Goal: Information Seeking & Learning: Learn about a topic

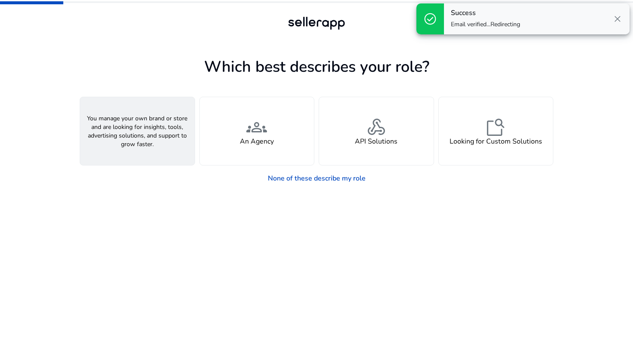
click at [159, 133] on div "person A Seller" at bounding box center [137, 131] width 114 height 68
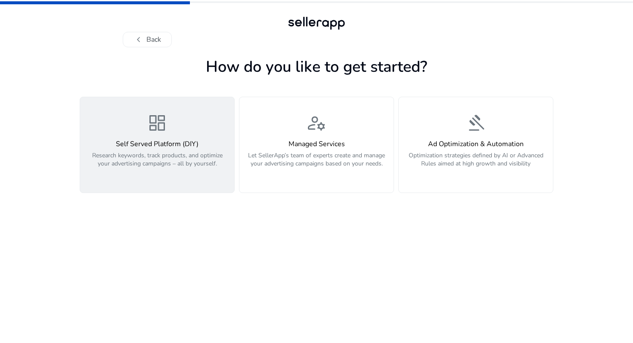
click at [178, 156] on p "Research keywords, track products, and optimize your advertising campaigns – al…" at bounding box center [157, 164] width 144 height 26
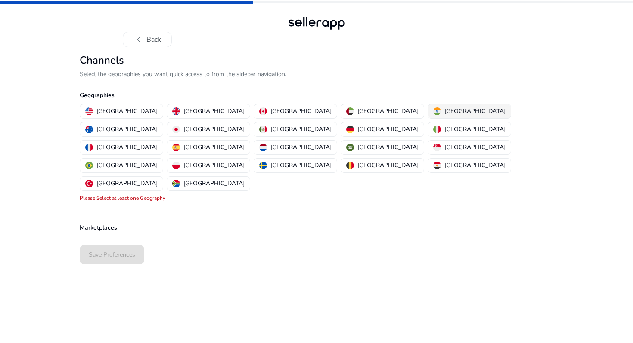
click at [433, 113] on div "[GEOGRAPHIC_DATA]" at bounding box center [469, 111] width 72 height 9
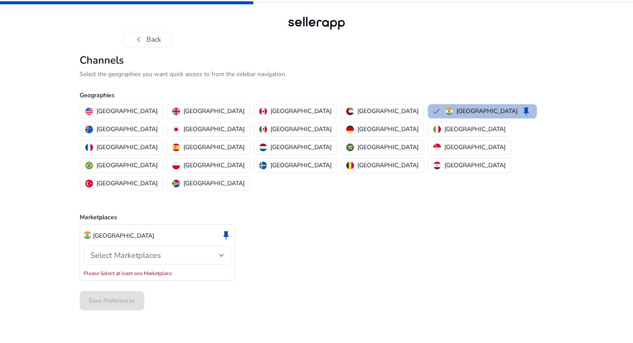
click at [162, 251] on div "Select Marketplaces" at bounding box center [154, 255] width 129 height 9
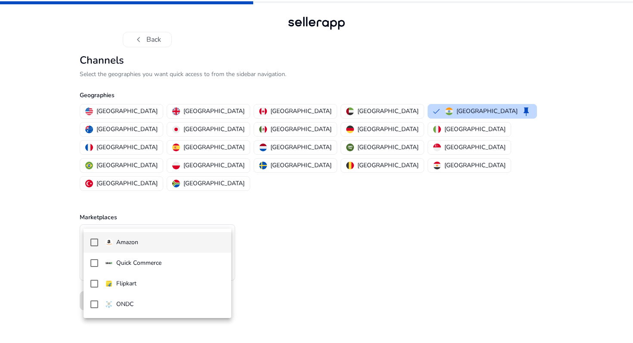
click at [91, 242] on mat-pseudo-checkbox at bounding box center [94, 243] width 8 height 8
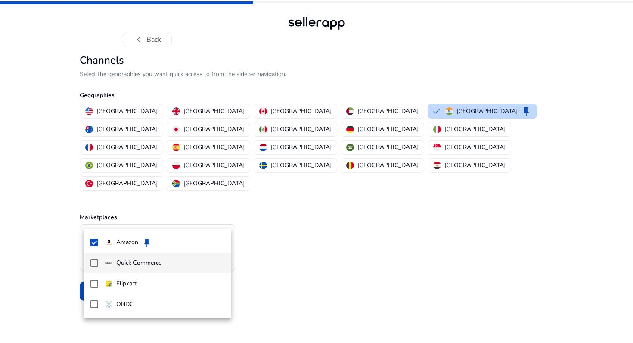
click at [95, 264] on mat-pseudo-checkbox at bounding box center [94, 263] width 8 height 8
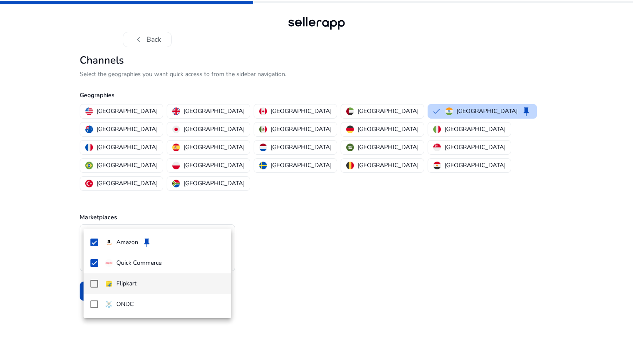
click at [95, 285] on mat-pseudo-checkbox at bounding box center [94, 284] width 8 height 8
click at [52, 256] on div at bounding box center [316, 171] width 633 height 343
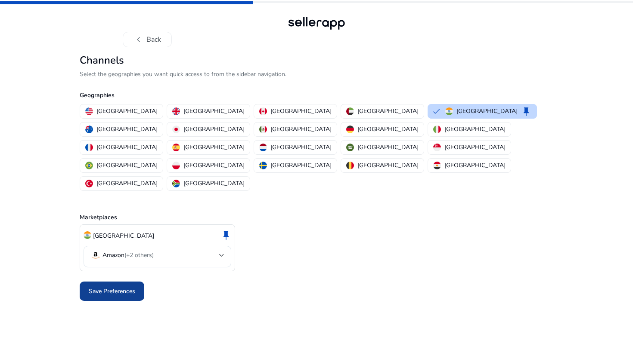
click at [112, 287] on span "Save Preferences" at bounding box center [112, 291] width 46 height 9
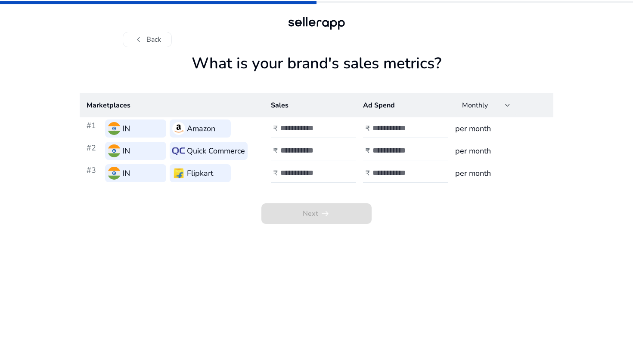
click at [289, 130] on input "number" at bounding box center [309, 128] width 58 height 9
click at [337, 124] on input "*" at bounding box center [309, 128] width 58 height 9
type input "*"
click at [335, 133] on input "*" at bounding box center [309, 128] width 58 height 9
click at [393, 213] on div "Next arrow_right_alt" at bounding box center [316, 205] width 473 height 40
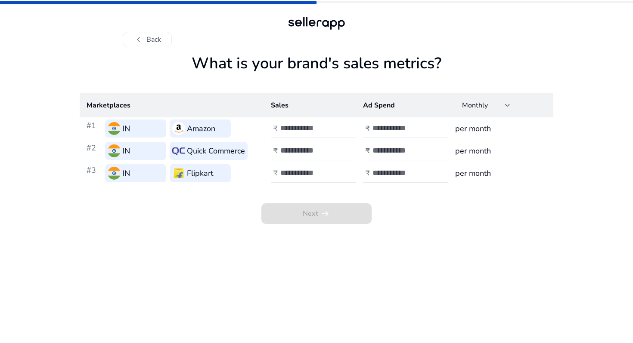
click at [290, 127] on input "*" at bounding box center [309, 128] width 58 height 9
type input "*****"
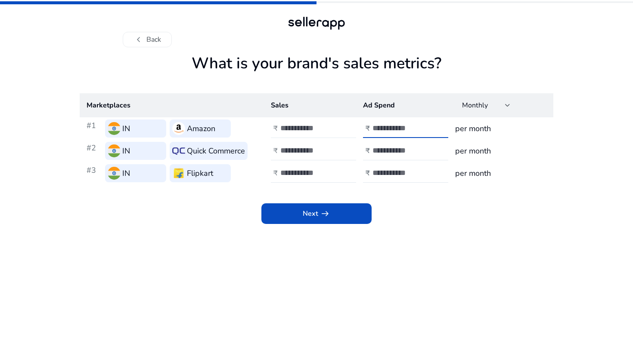
type input "****"
type input "*****"
type input "****"
type input "*****"
type input "****"
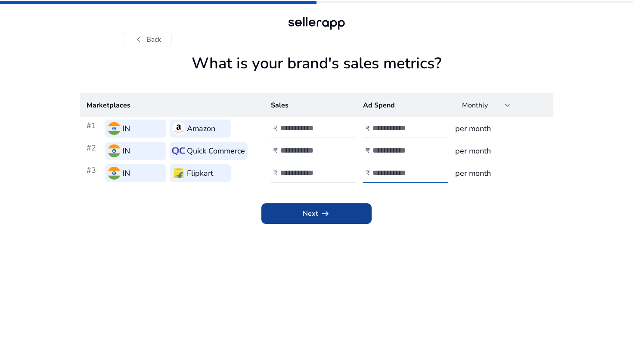
click at [296, 215] on span at bounding box center [316, 214] width 110 height 21
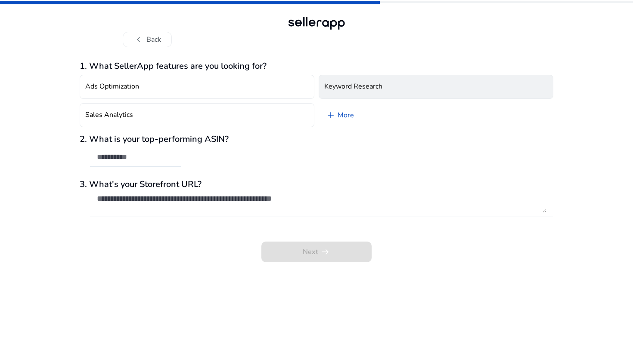
click at [335, 83] on h4 "Keyword Research" at bounding box center [353, 87] width 58 height 8
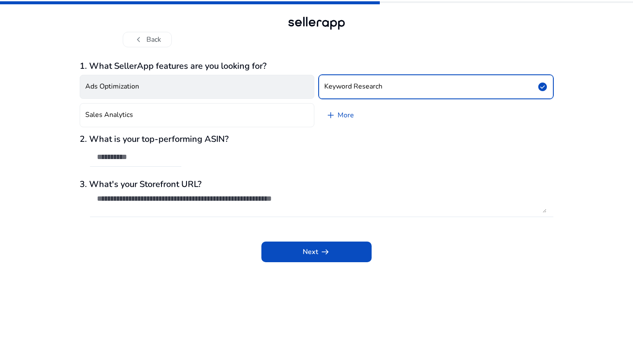
click at [235, 93] on button "Ads Optimization" at bounding box center [197, 87] width 235 height 24
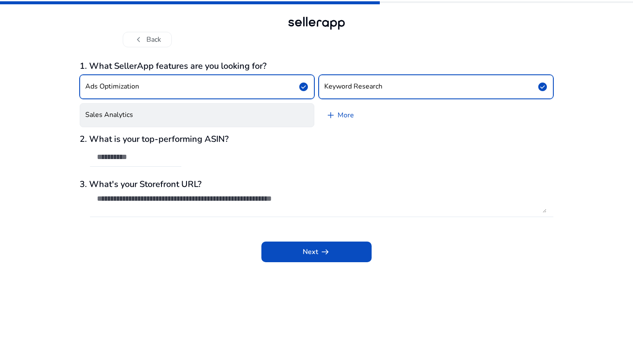
click at [229, 114] on button "Sales Analytics" at bounding box center [197, 115] width 235 height 24
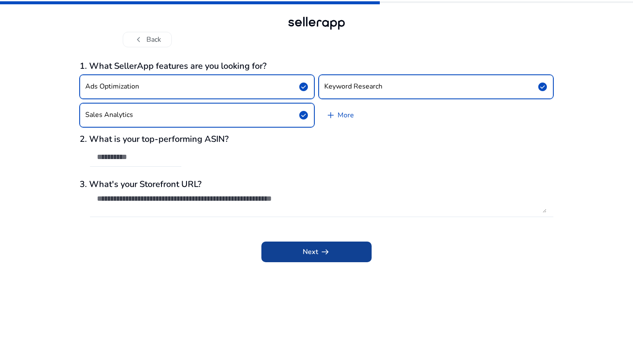
click at [304, 246] on span at bounding box center [316, 252] width 110 height 21
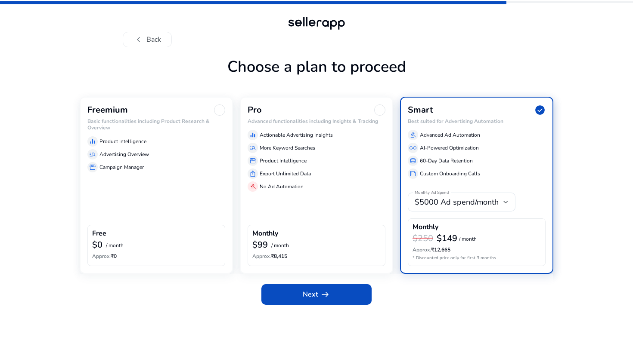
click at [154, 253] on h6 "Approx. ₹0" at bounding box center [156, 256] width 128 height 6
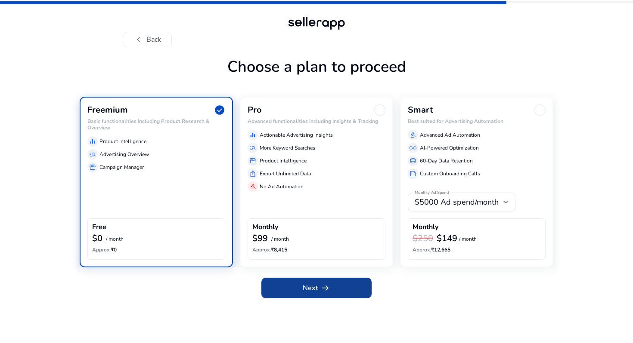
click at [313, 295] on span at bounding box center [316, 288] width 110 height 21
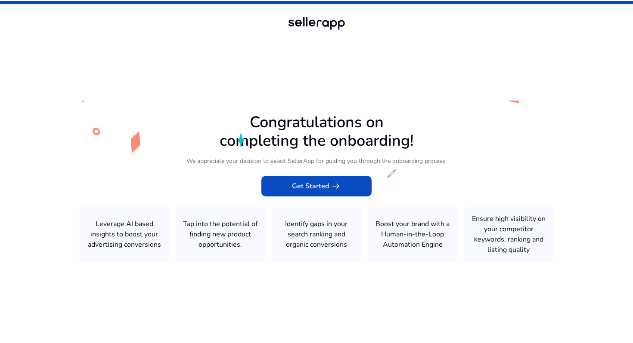
click at [290, 184] on span at bounding box center [316, 186] width 110 height 21
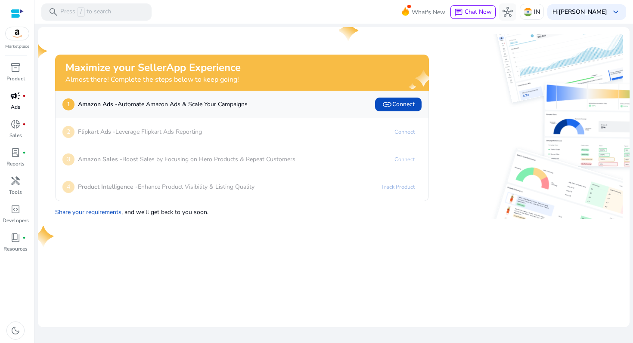
click at [19, 101] on span "campaign" at bounding box center [15, 96] width 10 height 10
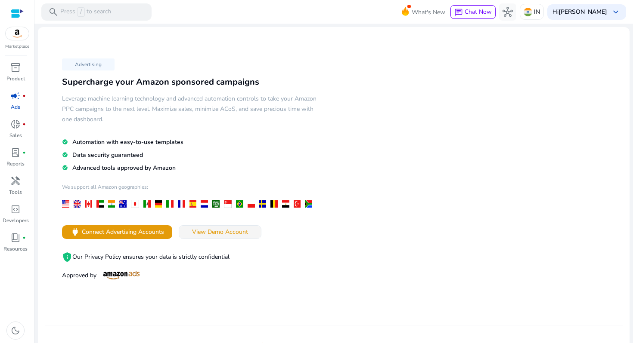
click at [237, 230] on span "View Demo Account" at bounding box center [220, 232] width 56 height 9
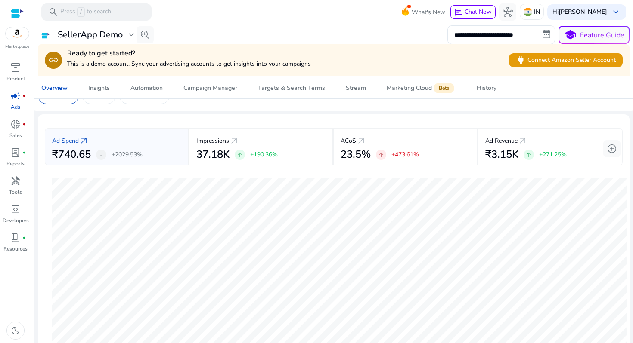
scroll to position [19, 0]
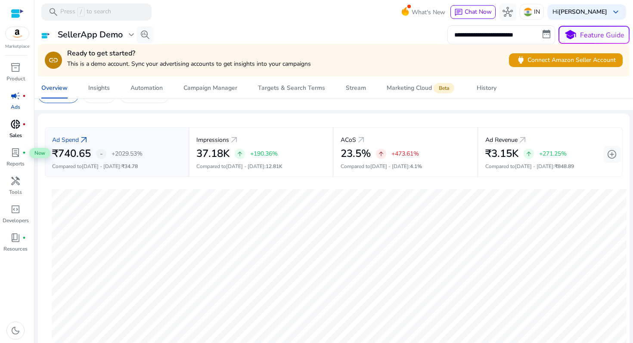
click at [16, 127] on span "donut_small" at bounding box center [15, 124] width 10 height 10
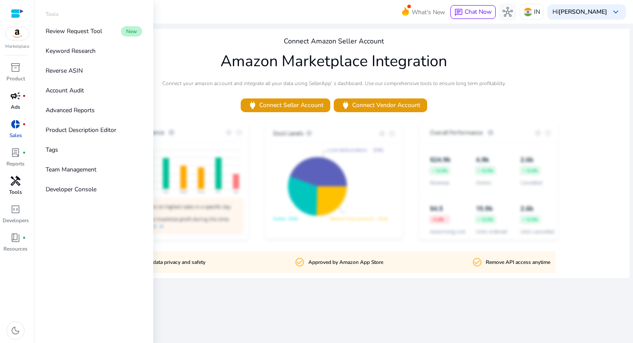
click at [14, 178] on span "handyman" at bounding box center [15, 181] width 10 height 10
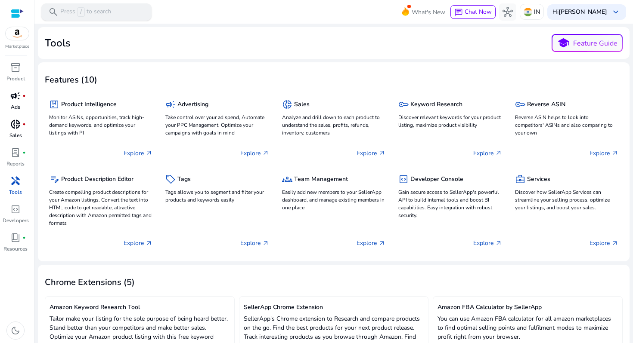
click at [103, 16] on p "Press / to search" at bounding box center [85, 11] width 51 height 9
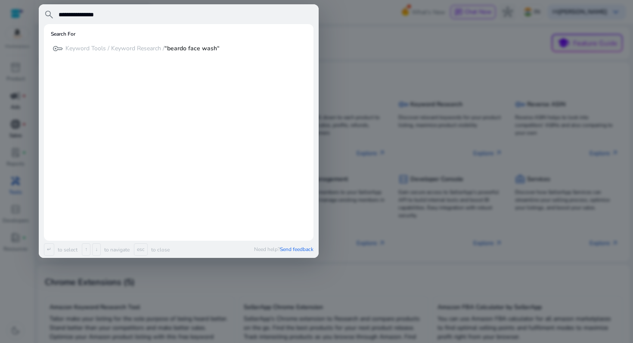
type input "**********"
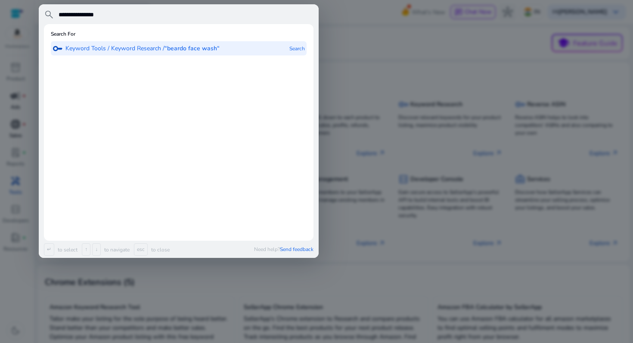
click at [298, 46] on p "Search" at bounding box center [296, 48] width 15 height 14
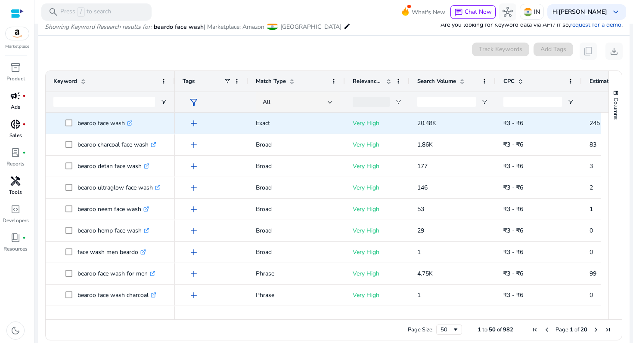
scroll to position [106, 0]
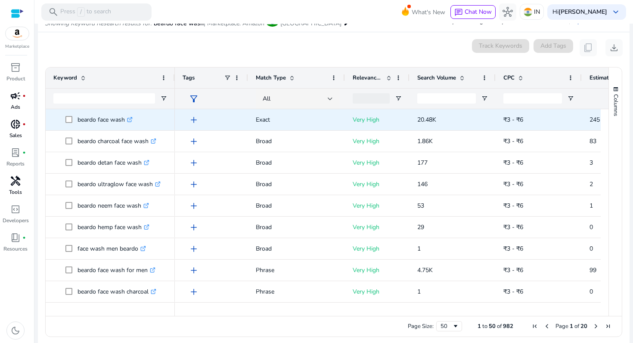
click at [430, 120] on span "20.48K" at bounding box center [426, 120] width 19 height 8
click at [460, 118] on p "20.48K" at bounding box center [452, 120] width 71 height 18
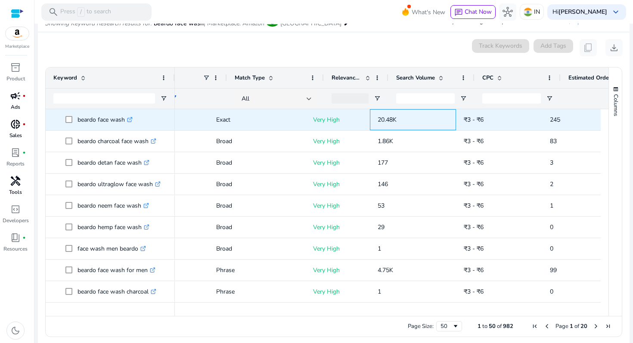
scroll to position [0, 0]
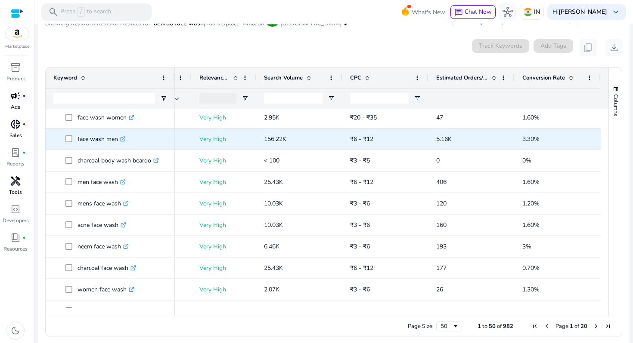
click at [125, 138] on icon ".st0{fill:#2c8af8}" at bounding box center [123, 139] width 6 height 6
click at [218, 139] on p "Very High" at bounding box center [223, 139] width 49 height 18
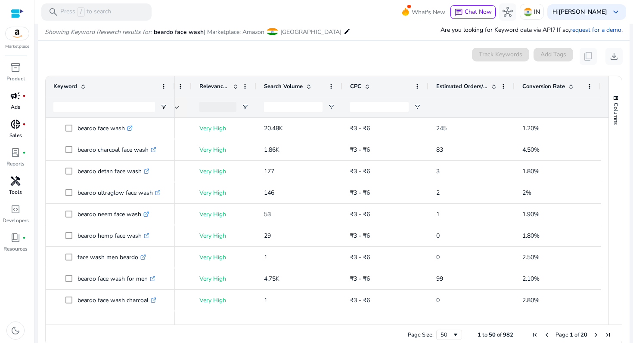
click at [491, 86] on span at bounding box center [493, 86] width 7 height 7
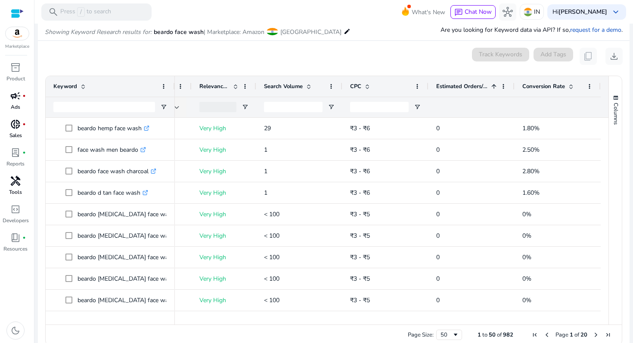
click at [490, 82] on div "Estimated Orders/Month 1" at bounding box center [466, 86] width 61 height 16
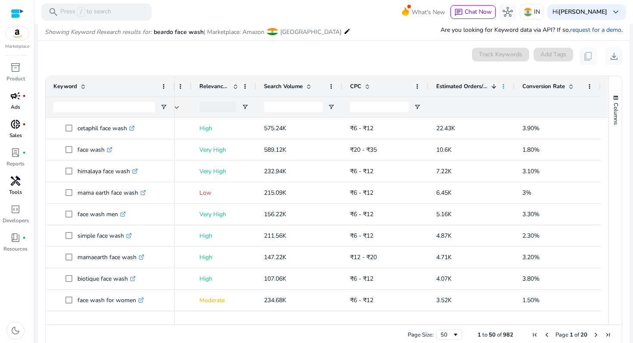
click at [503, 88] on span at bounding box center [503, 86] width 7 height 7
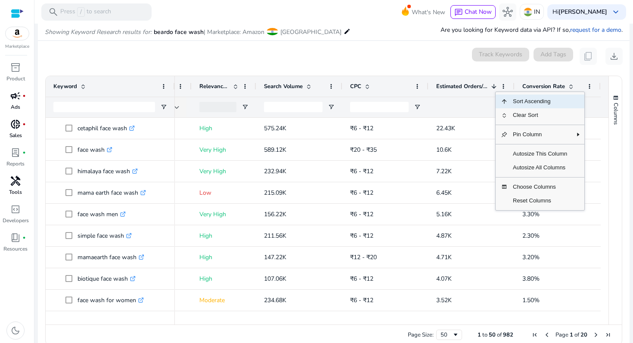
click at [442, 63] on div "0 keyword(s) selected Track Keywords Add Tags content_copy download" at bounding box center [334, 56] width 578 height 17
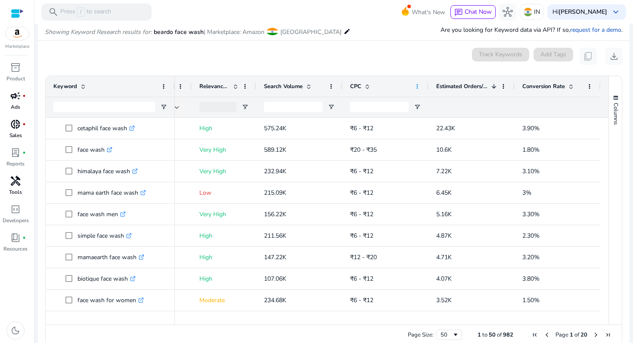
click at [414, 85] on span at bounding box center [417, 86] width 7 height 7
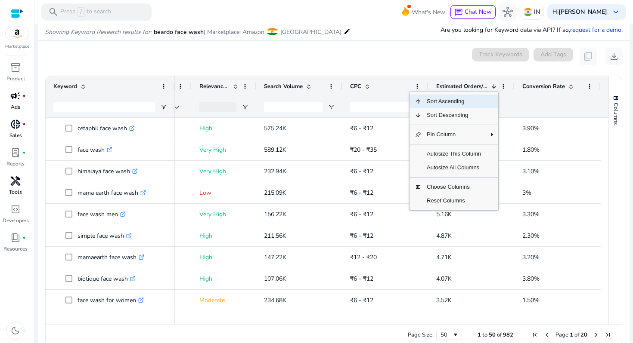
click at [384, 58] on div "0 keyword(s) selected Track Keywords Add Tags content_copy download" at bounding box center [334, 56] width 578 height 17
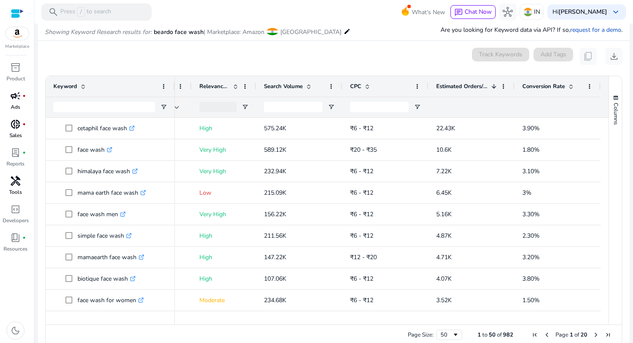
click at [414, 48] on div "0 keyword(s) selected Track Keywords Add Tags content_copy download" at bounding box center [334, 56] width 578 height 17
click at [15, 128] on span "donut_small" at bounding box center [15, 124] width 10 height 10
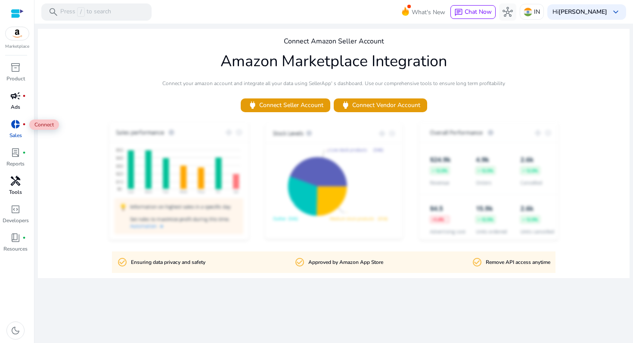
click at [15, 128] on span "donut_small" at bounding box center [15, 124] width 10 height 10
click at [19, 69] on span "inventory_2" at bounding box center [15, 67] width 10 height 10
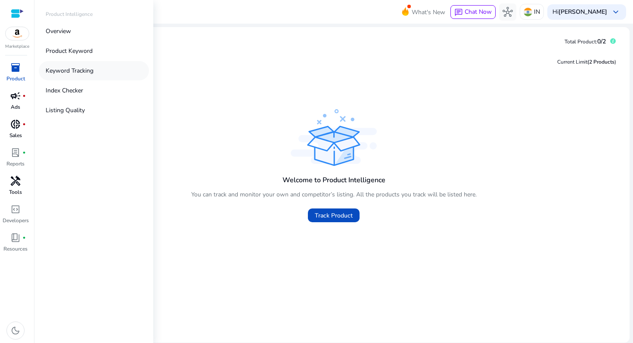
click at [82, 70] on p "Keyword Tracking" at bounding box center [70, 70] width 48 height 9
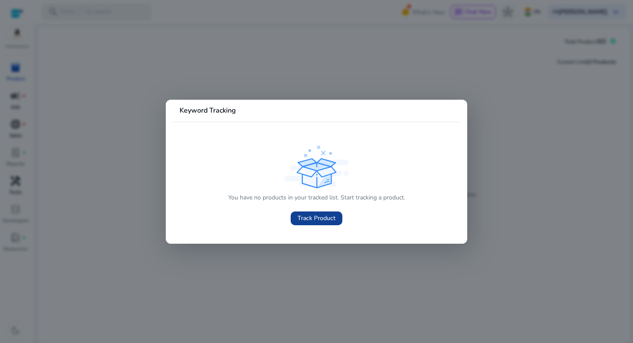
click at [319, 220] on span "Track Product" at bounding box center [316, 218] width 38 height 9
